Goal: Book appointment/travel/reservation

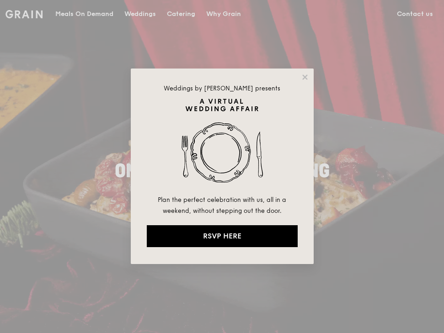
click at [150, 11] on div "Weddings by Grain presents Plan the perfect celebration with us, all in a weeke…" at bounding box center [222, 166] width 444 height 333
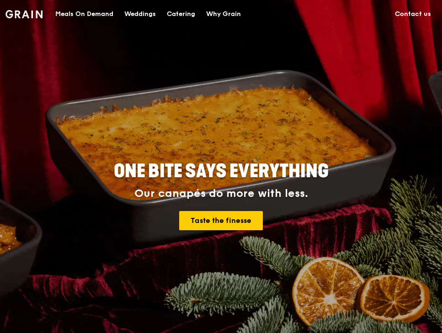
click at [142, 15] on div "Weddings" at bounding box center [140, 13] width 32 height 27
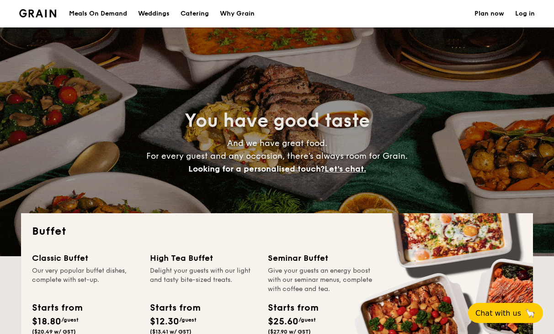
select select
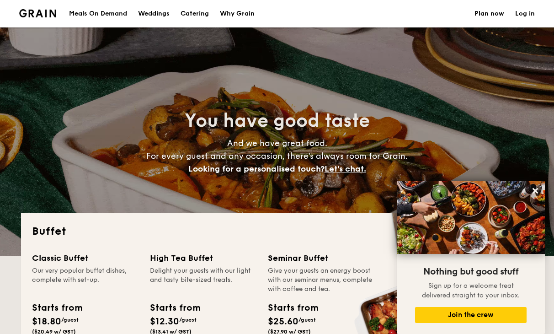
click at [167, 17] on div "Weddings" at bounding box center [154, 13] width 32 height 27
